Goal: Information Seeking & Learning: Learn about a topic

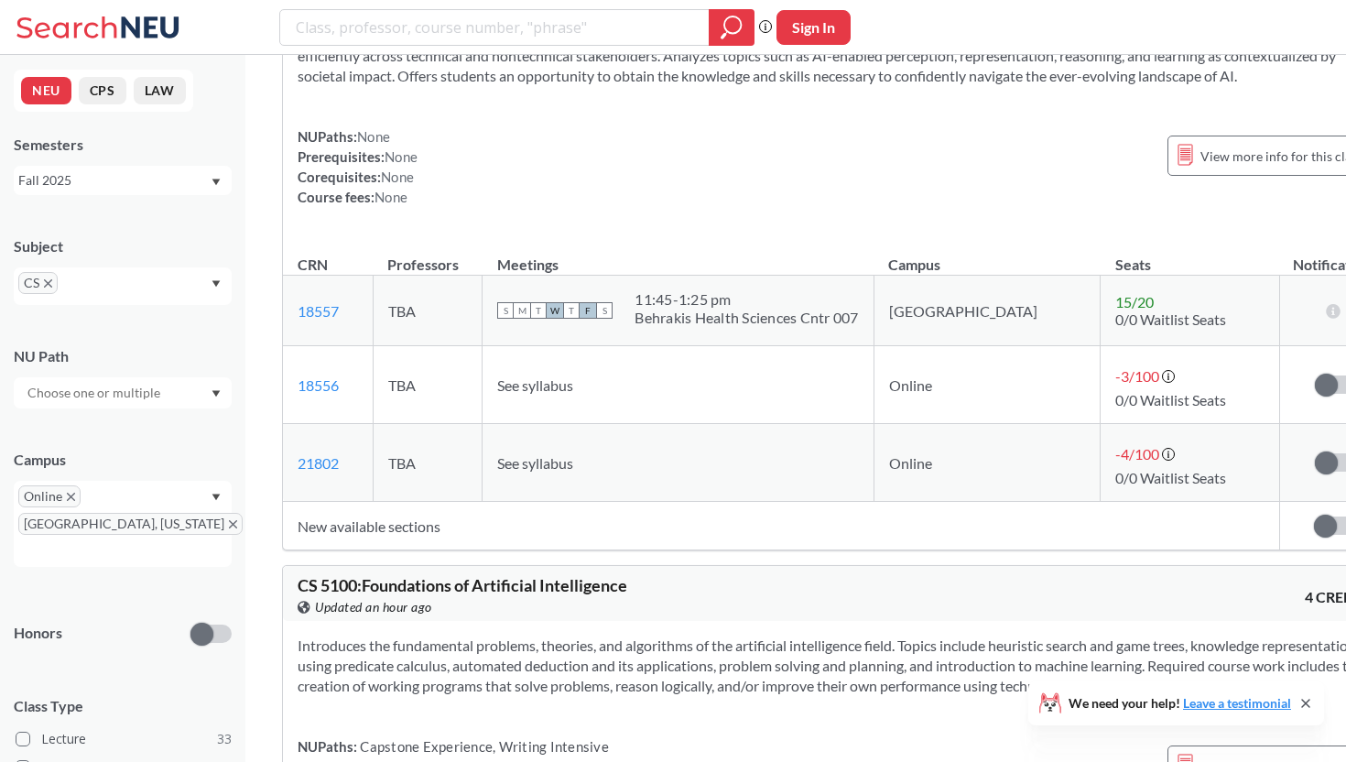
scroll to position [10665, 0]
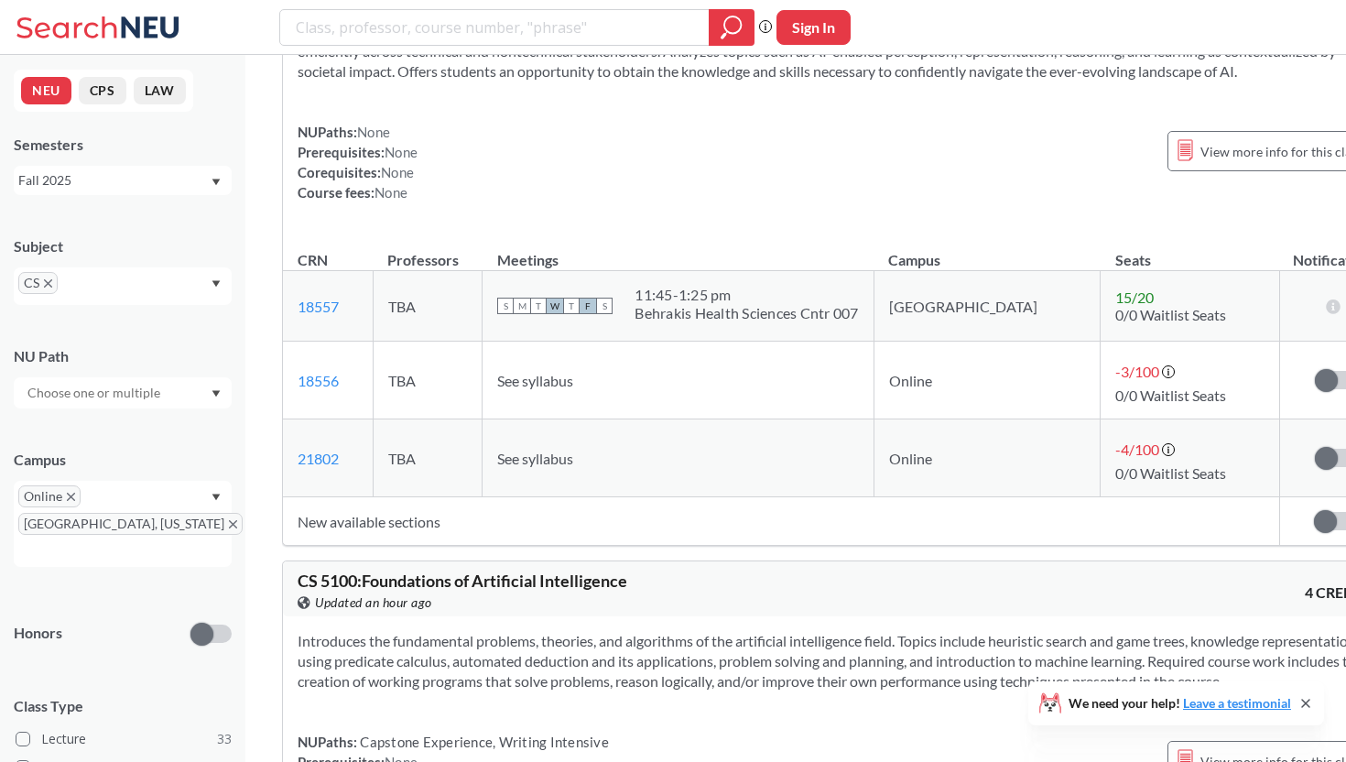
click at [48, 284] on icon "X to remove pill" at bounding box center [48, 283] width 8 height 8
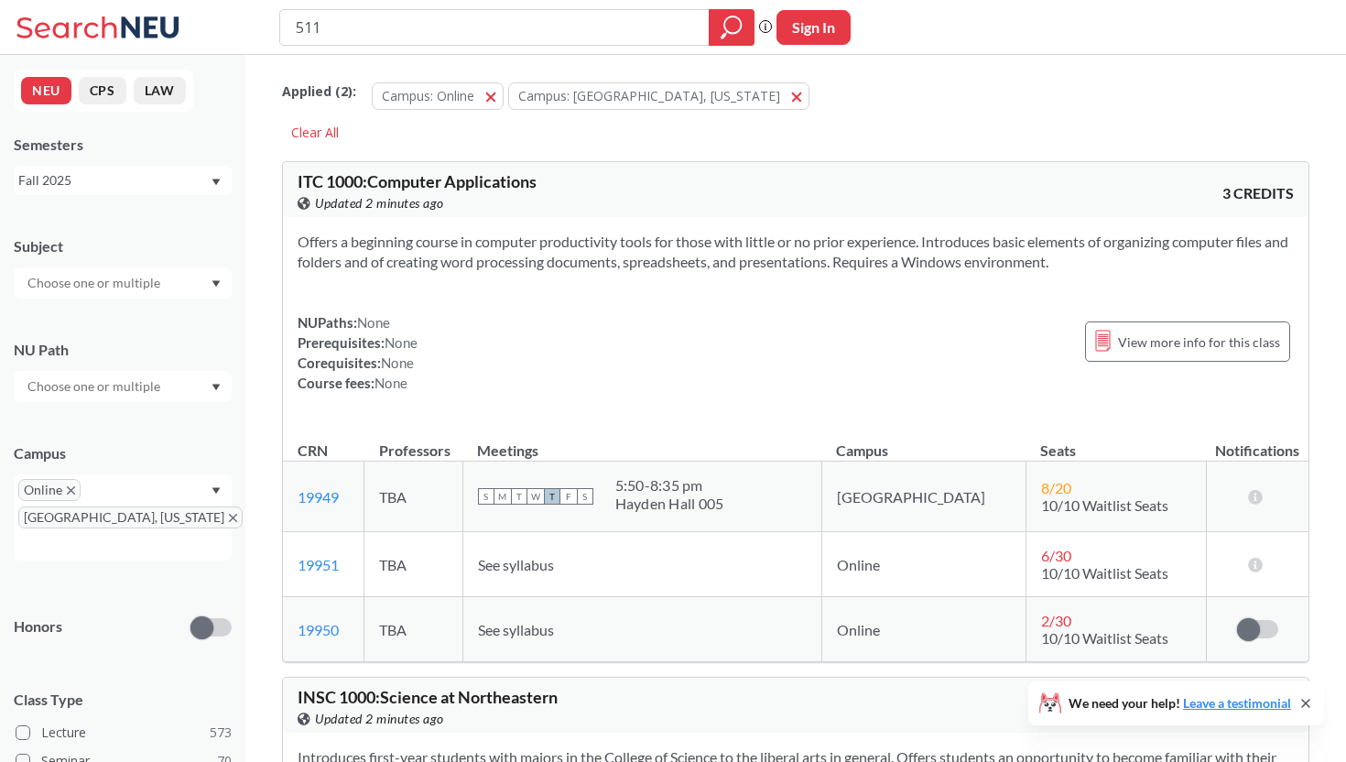
type input "5110"
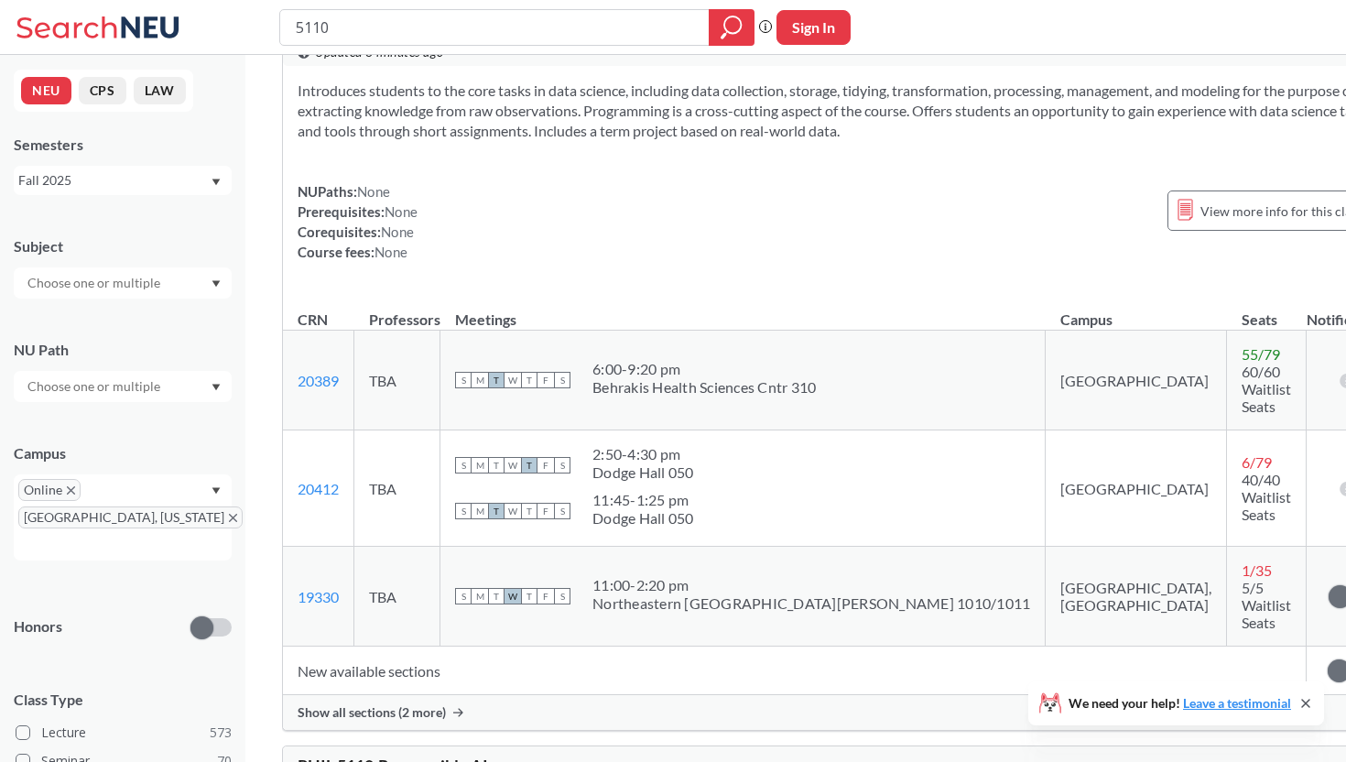
scroll to position [235, 0]
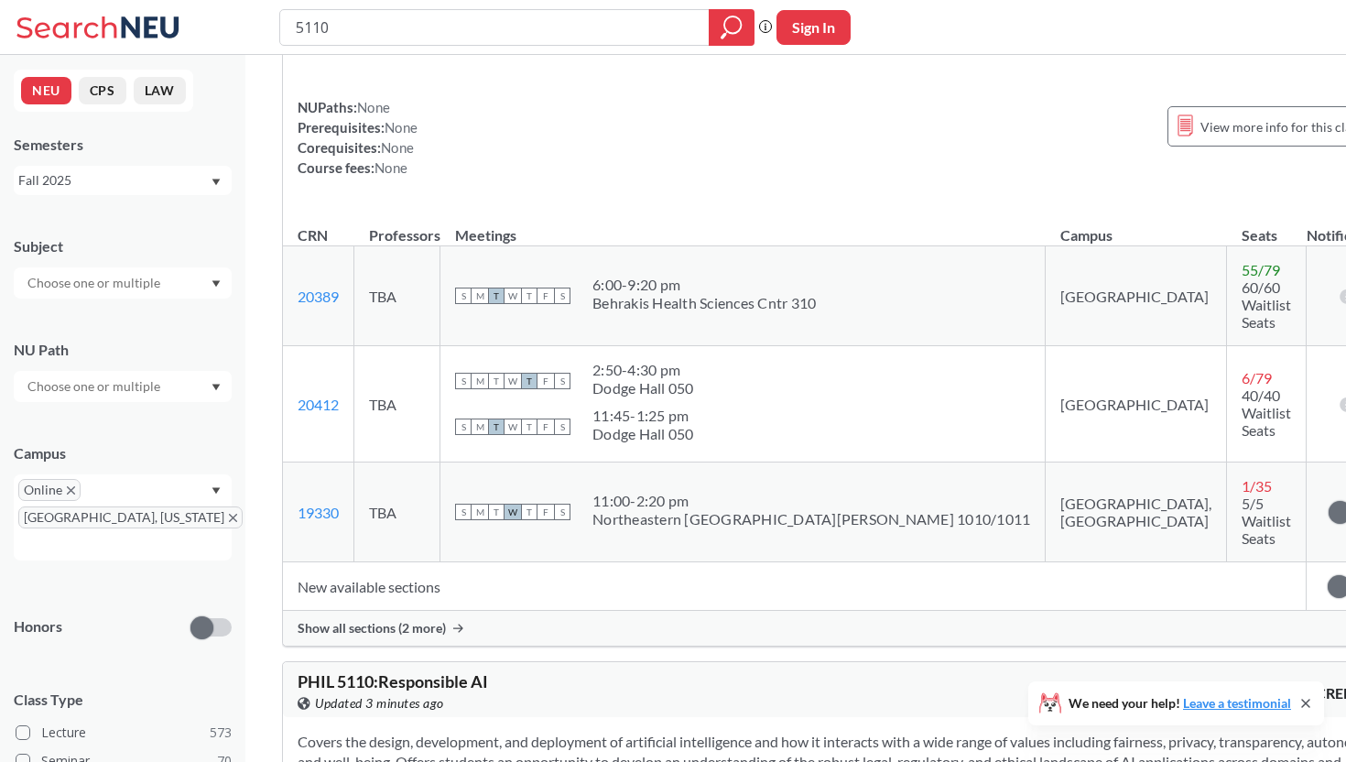
click at [395, 620] on span "Show all sections (2 more)" at bounding box center [372, 628] width 148 height 16
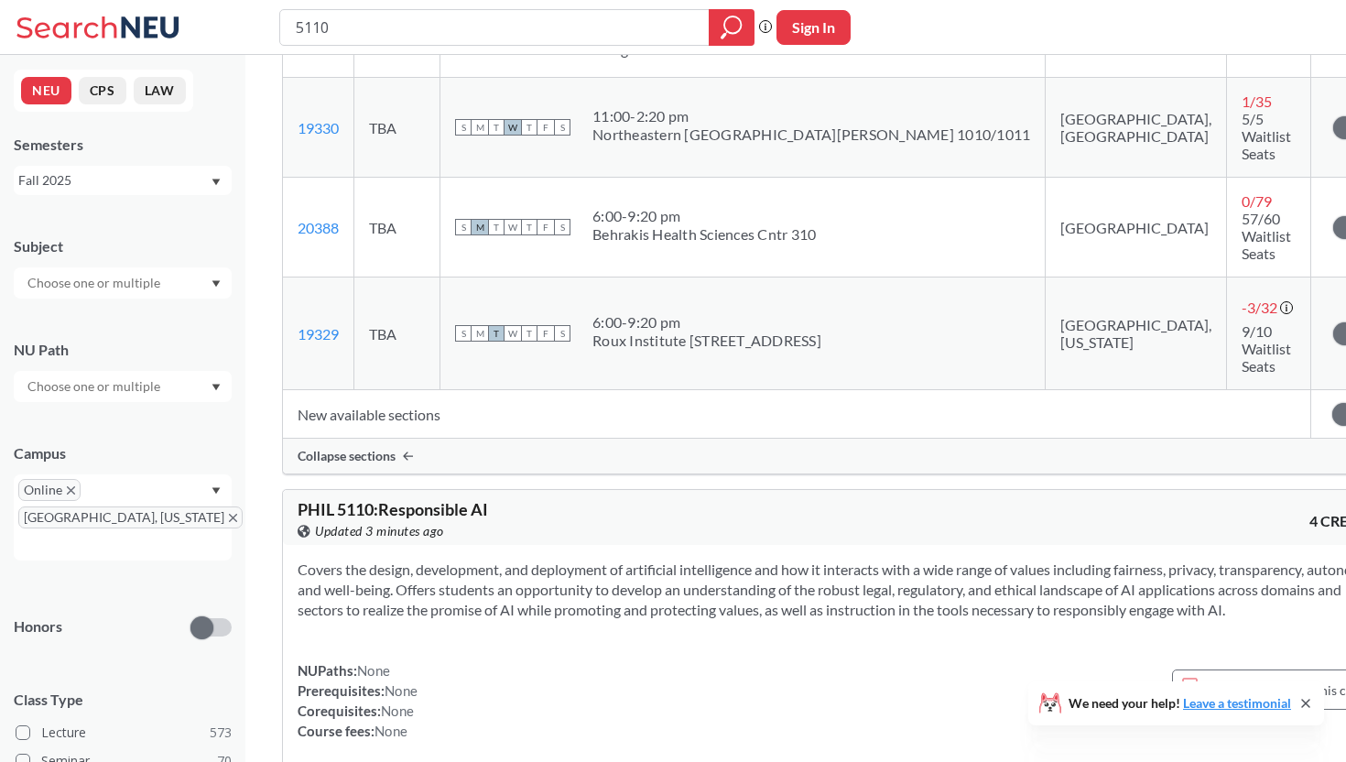
scroll to position [0, 0]
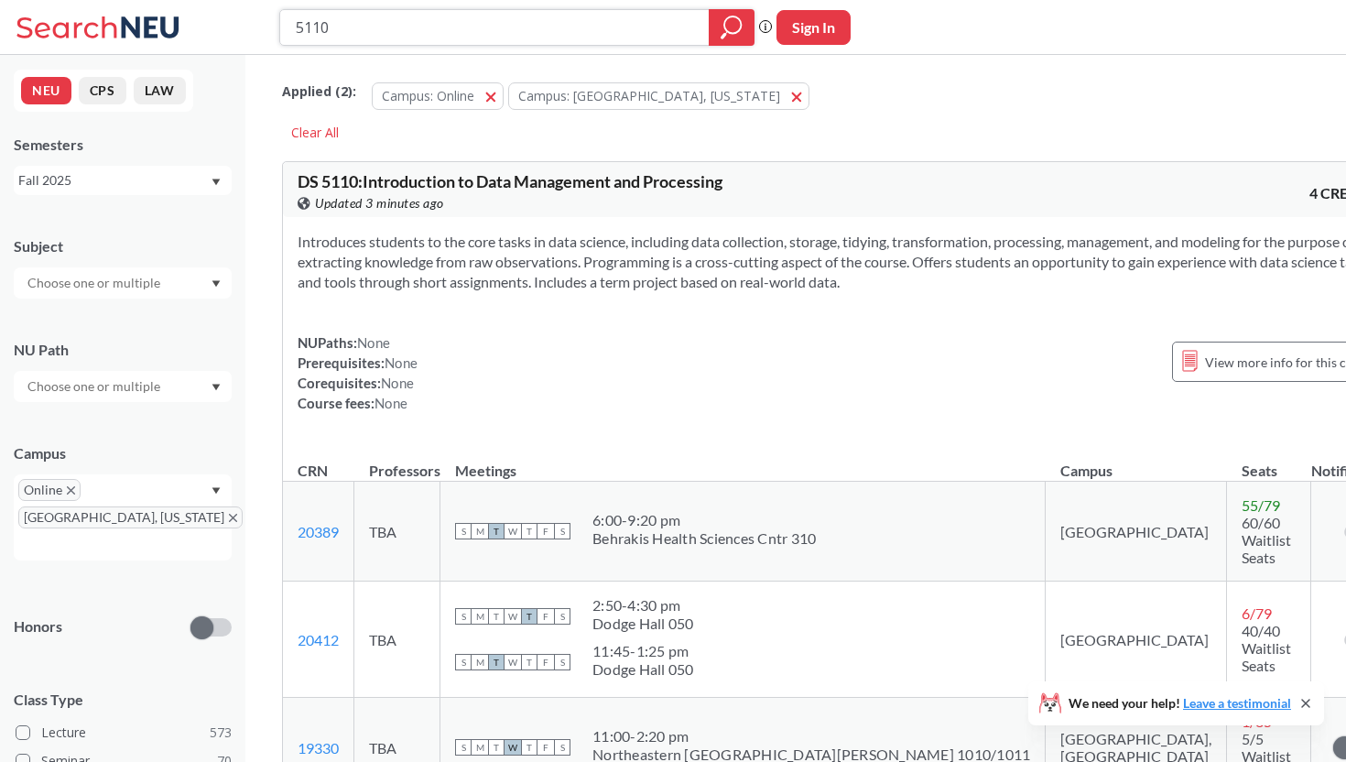
click at [422, 33] on input "5110" at bounding box center [495, 27] width 402 height 31
paste input "Essentials of Data Science"
type input "Essentials of Data Science"
